Goal: Information Seeking & Learning: Check status

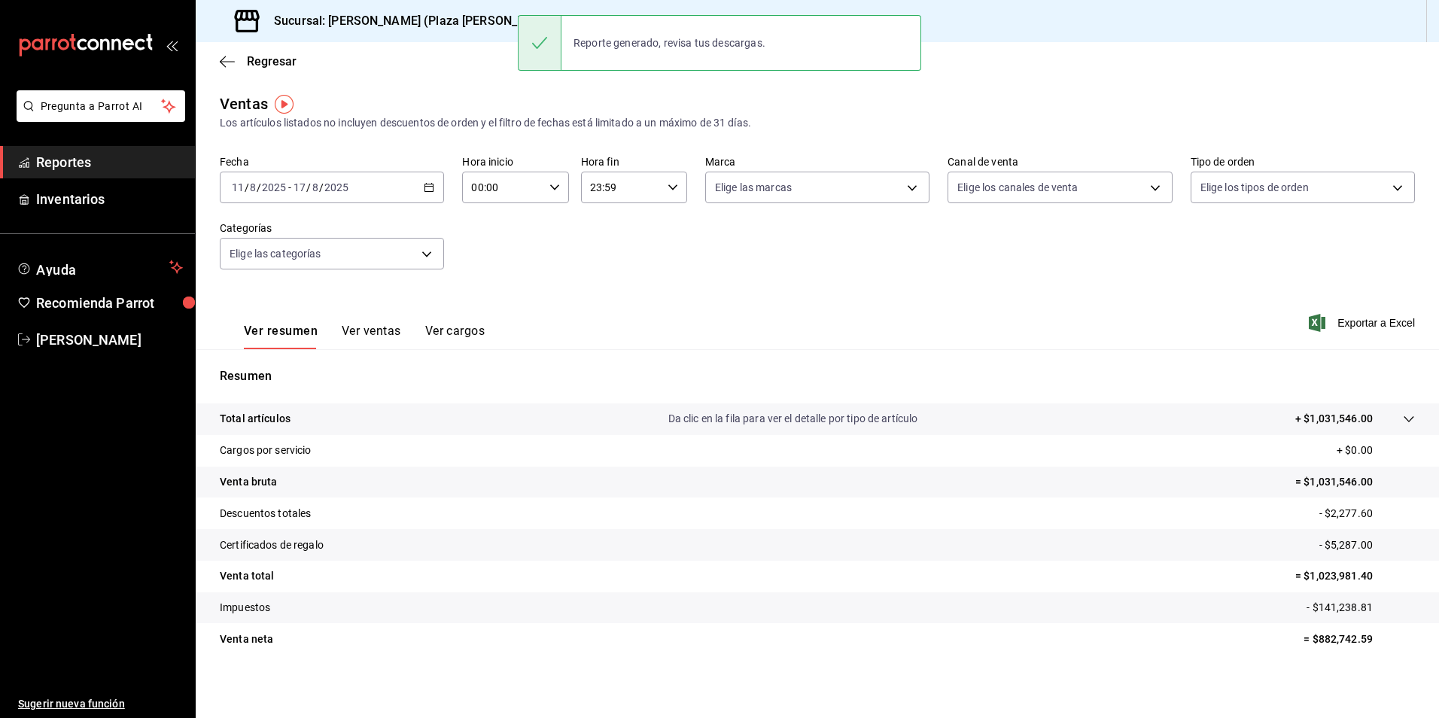
click at [134, 155] on span "Reportes" at bounding box center [109, 162] width 147 height 20
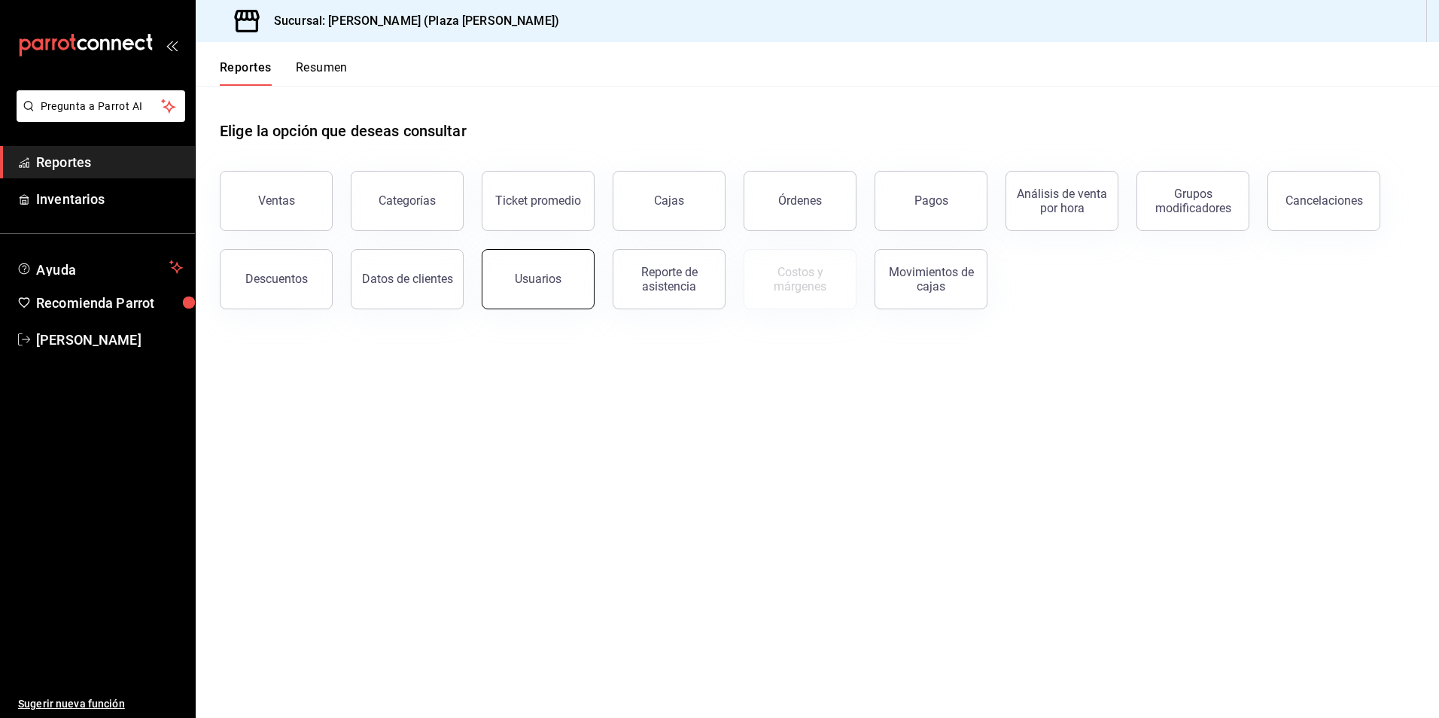
click at [545, 267] on button "Usuarios" at bounding box center [538, 279] width 113 height 60
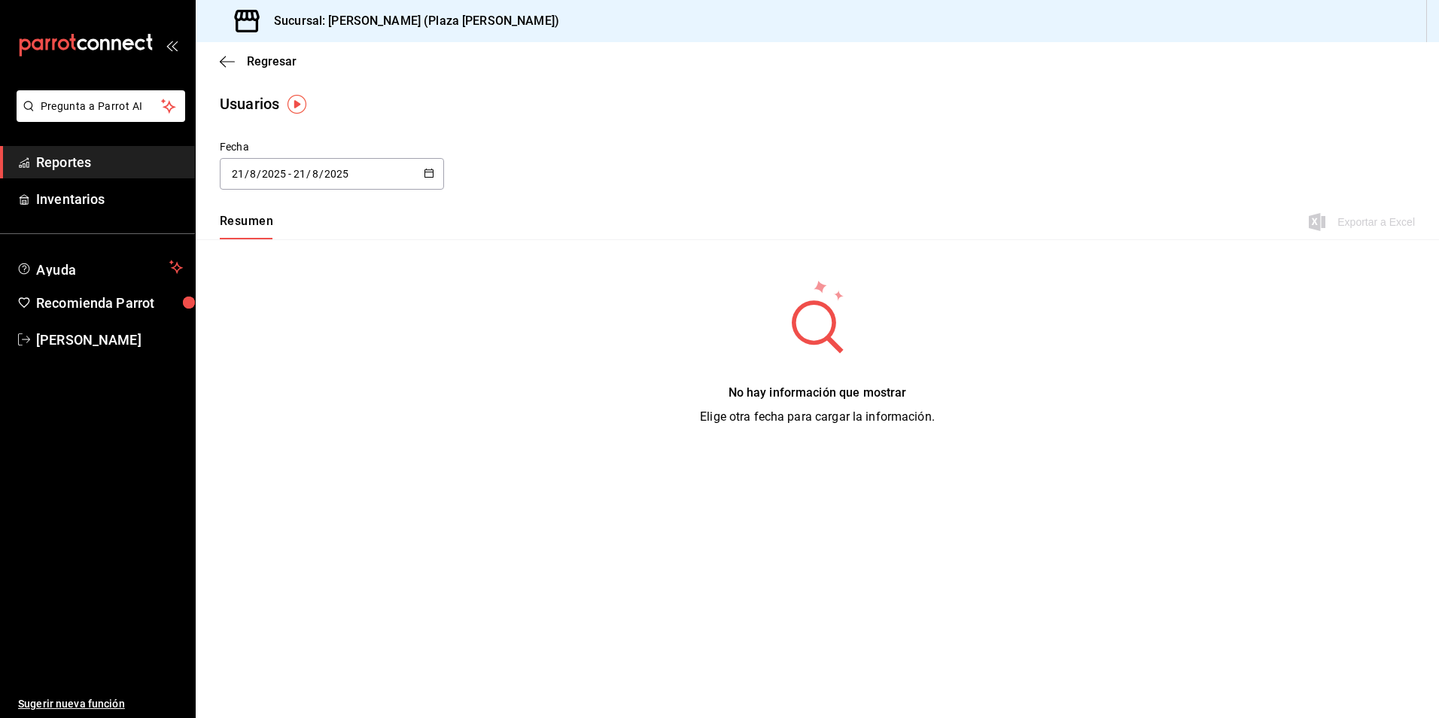
click at [428, 176] on \(Stroke\) "button" at bounding box center [428, 173] width 9 height 8
click at [266, 326] on li "Mes actual" at bounding box center [291, 323] width 142 height 34
type input "[DATE]"
type input "1"
